Goal: Information Seeking & Learning: Learn about a topic

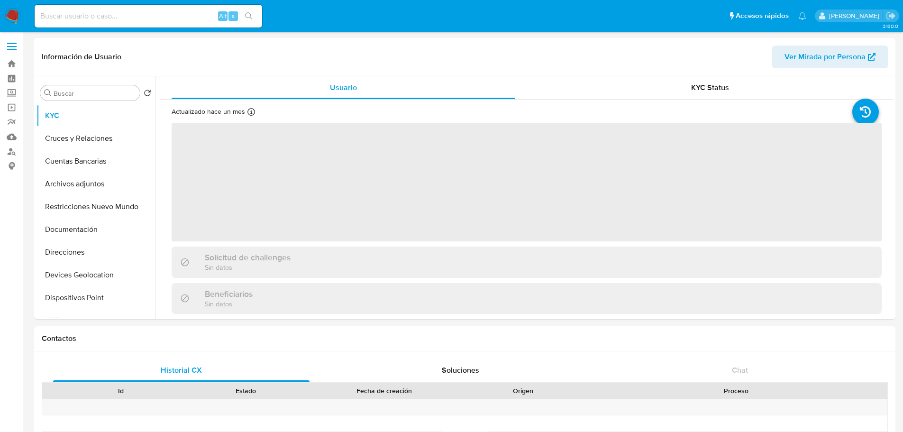
select select "10"
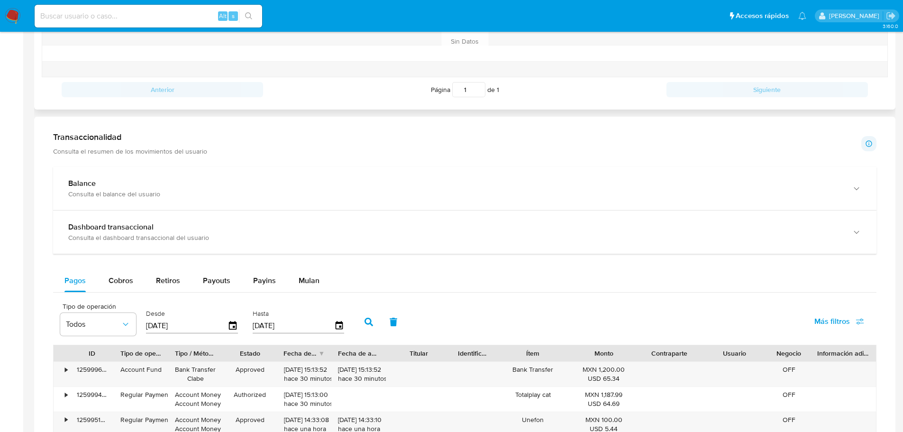
scroll to position [402, 0]
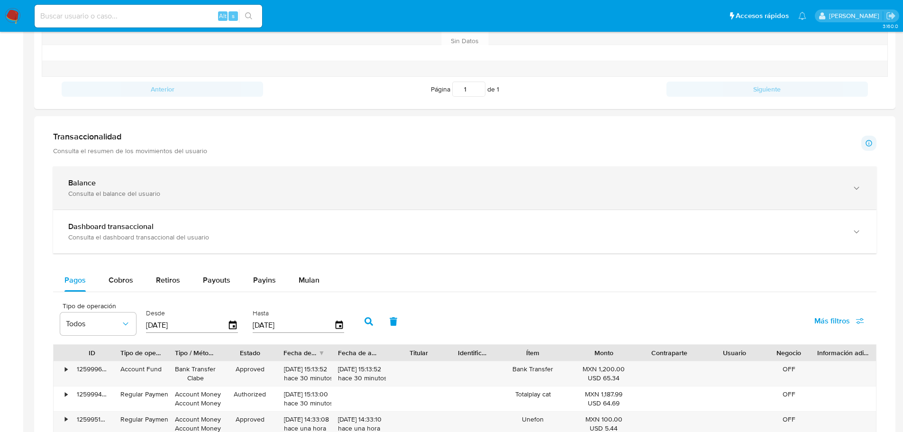
click at [100, 197] on div "Consulta el balance del usuario" at bounding box center [455, 193] width 774 height 9
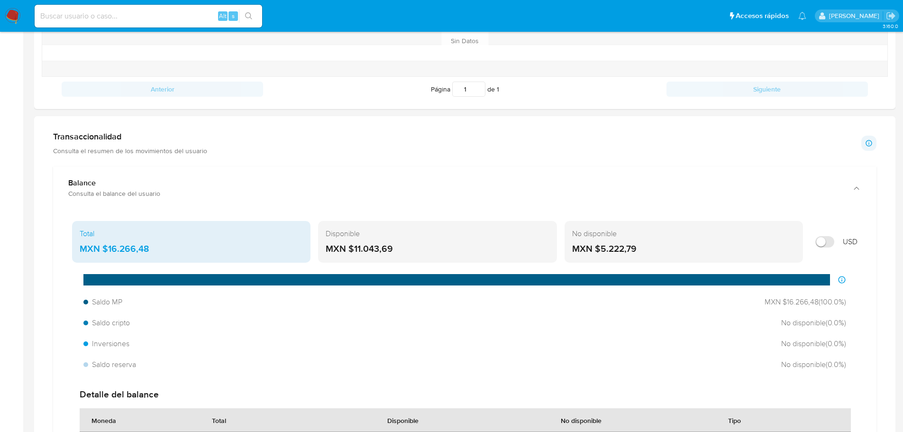
click at [554, 265] on div "Total MXN $16.266,48 Disponible MXN $11.043,69 No disponible MXN $5.222,79 USD …" at bounding box center [465, 364] width 808 height 294
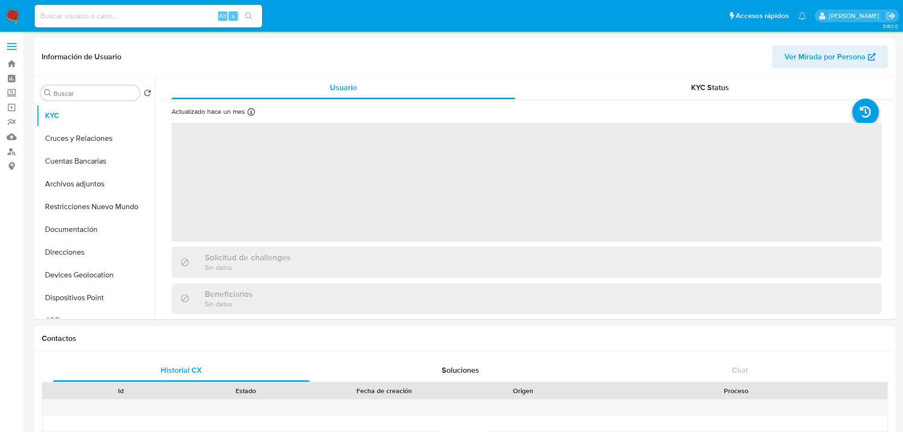
select select "10"
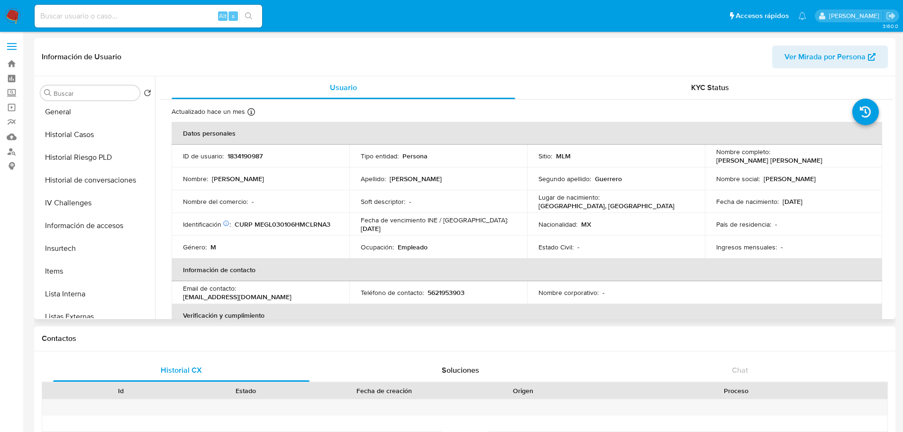
scroll to position [329, 0]
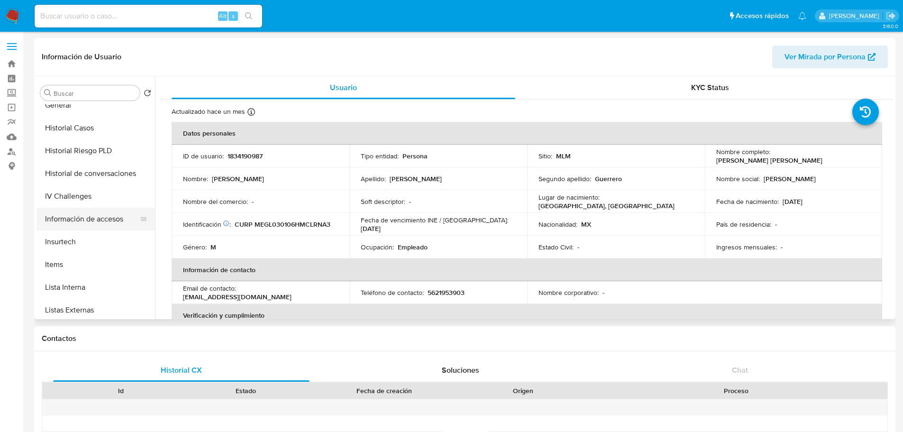
click at [99, 226] on button "Información de accesos" at bounding box center [92, 219] width 111 height 23
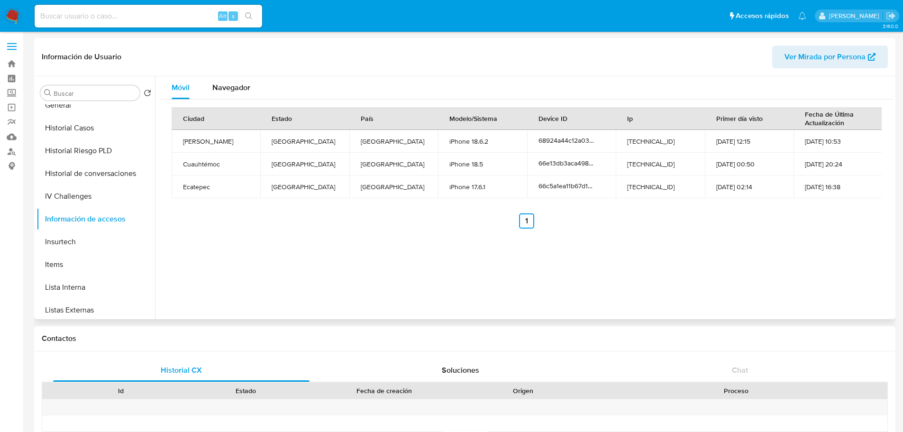
click at [411, 288] on div "Móvil Navegador Ciudad Estado País Modelo/Sistema Device ID Ip Primer día visto…" at bounding box center [524, 197] width 738 height 243
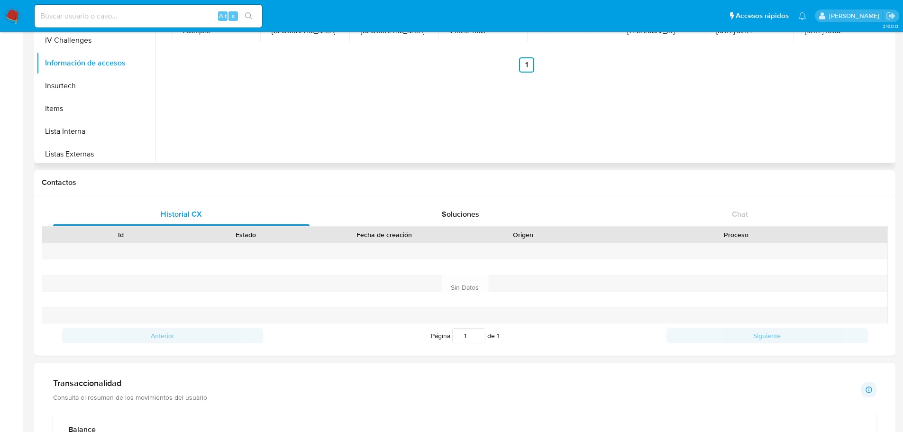
scroll to position [0, 0]
